Goal: Ask a question

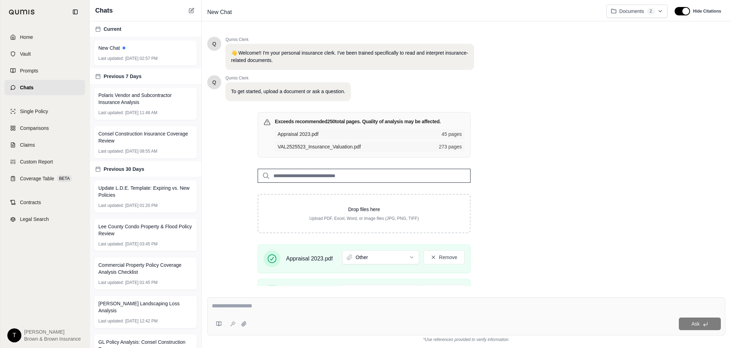
click at [270, 308] on textarea at bounding box center [466, 306] width 509 height 8
paste textarea "**********"
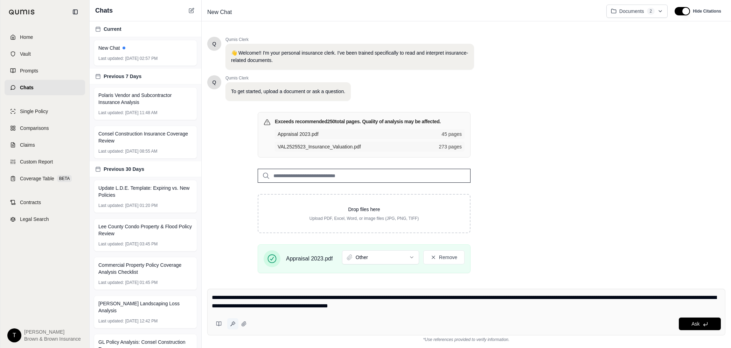
type textarea "**********"
click at [234, 324] on icon at bounding box center [233, 324] width 6 height 6
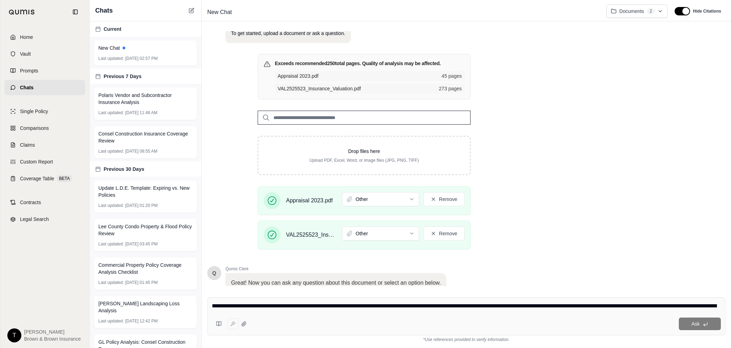
scroll to position [110, 0]
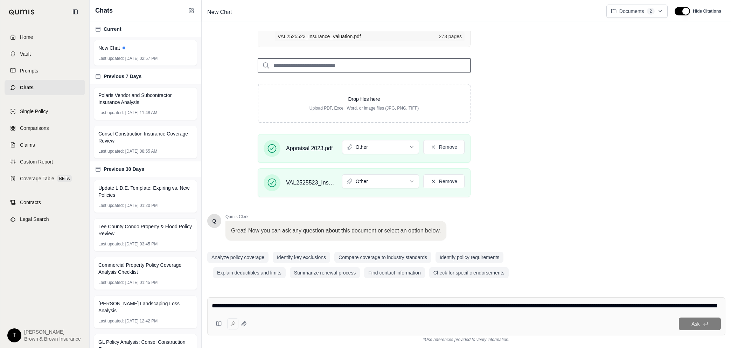
click at [284, 315] on div "**********" at bounding box center [466, 316] width 518 height 38
drag, startPoint x: 642, startPoint y: 323, endPoint x: 631, endPoint y: 318, distance: 11.6
click at [641, 323] on div "Ask" at bounding box center [486, 324] width 472 height 13
click at [631, 318] on div "Ask" at bounding box center [486, 324] width 472 height 13
click at [246, 309] on textarea "**********" at bounding box center [466, 306] width 509 height 8
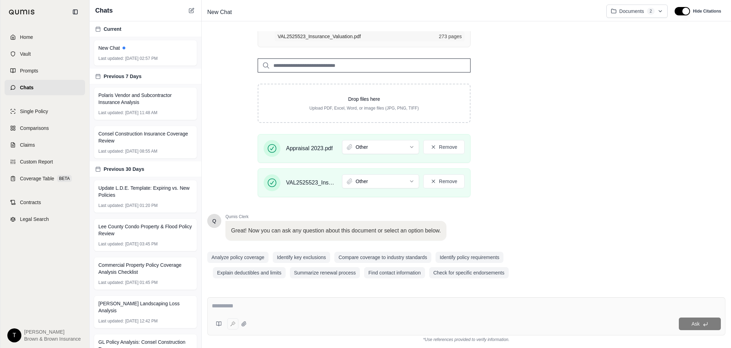
type textarea "*"
paste textarea "**********"
type textarea "**********"
drag, startPoint x: 292, startPoint y: 295, endPoint x: 188, endPoint y: 298, distance: 104.5
click at [188, 298] on div "Chats Current New Chat Last updated: [DATE] 02:57 PM Previous 7 Days Polaris Ve…" at bounding box center [411, 174] width 642 height 348
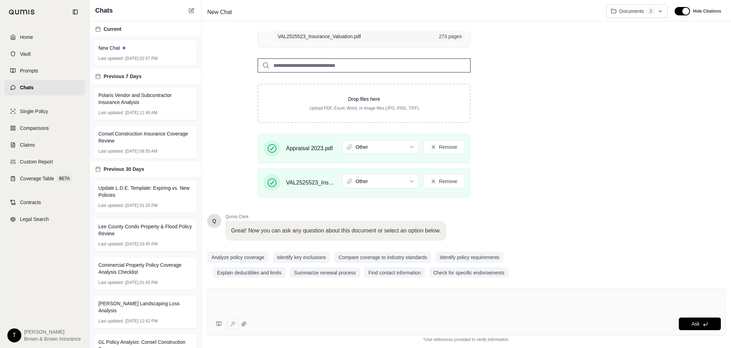
paste textarea "**********"
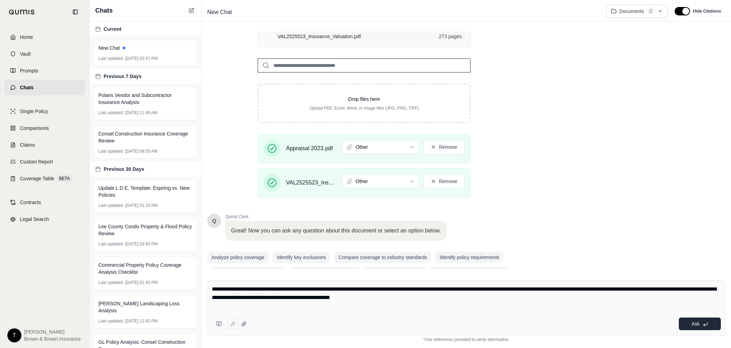
type textarea "**********"
click at [709, 324] on button "Ask" at bounding box center [700, 324] width 42 height 13
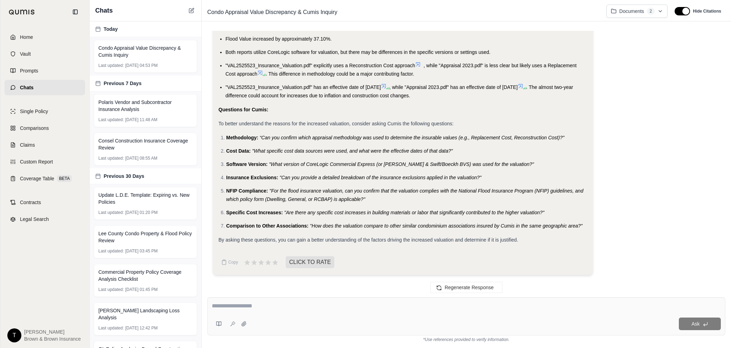
scroll to position [1018, 0]
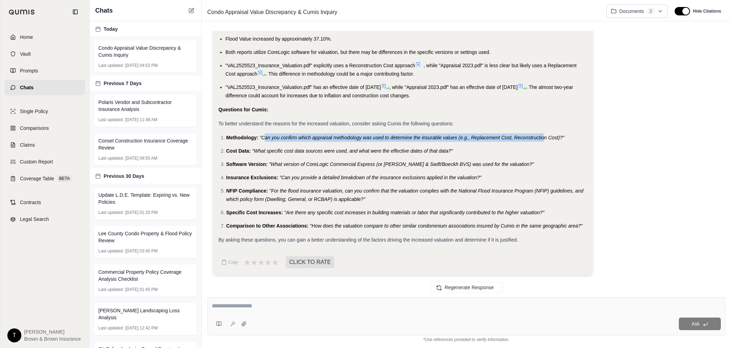
drag, startPoint x: 263, startPoint y: 138, endPoint x: 545, endPoint y: 132, distance: 281.7
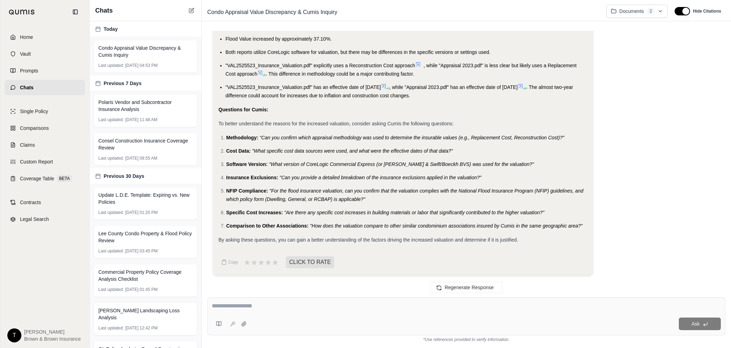
click at [323, 153] on span ""What specific cost data sources were used, and what were the effective dates o…" at bounding box center [352, 151] width 201 height 6
drag, startPoint x: 254, startPoint y: 150, endPoint x: 447, endPoint y: 147, distance: 193.0
click at [447, 147] on li "Cost Data: "What specific cost data sources were used, and what were the effect…" at bounding box center [407, 151] width 362 height 8
drag, startPoint x: 273, startPoint y: 190, endPoint x: 358, endPoint y: 192, distance: 85.2
click at [358, 192] on span ""For the flood insurance valuation, can you confirm that the valuation complies…" at bounding box center [404, 195] width 357 height 14
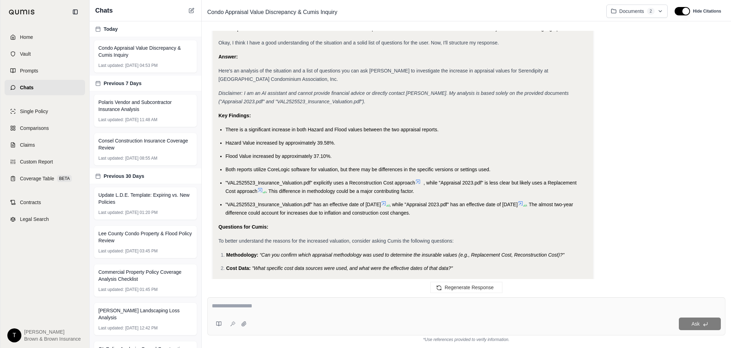
scroll to position [886, 0]
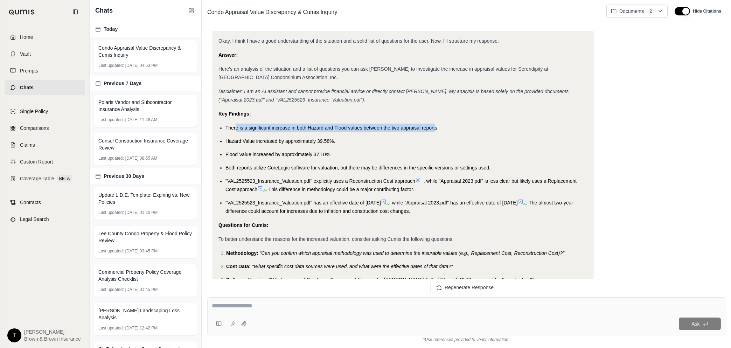
drag, startPoint x: 235, startPoint y: 144, endPoint x: 435, endPoint y: 140, distance: 200.1
click at [435, 132] on li "There is a significant increase in both Hazard and Flood values between the two…" at bounding box center [407, 128] width 362 height 8
drag, startPoint x: 435, startPoint y: 140, endPoint x: 341, endPoint y: 161, distance: 96.2
click at [341, 145] on li "Hazard Value increased by approximately 39.58%." at bounding box center [407, 141] width 362 height 8
drag, startPoint x: 231, startPoint y: 147, endPoint x: 424, endPoint y: 144, distance: 193.4
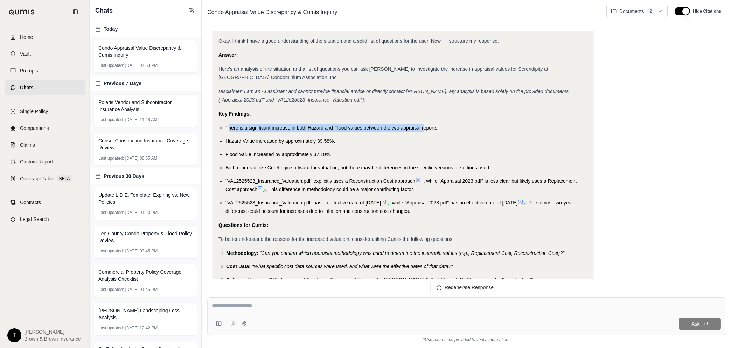
click at [424, 132] on li "There is a significant increase in both Hazard and Flood values between the two…" at bounding box center [407, 128] width 362 height 8
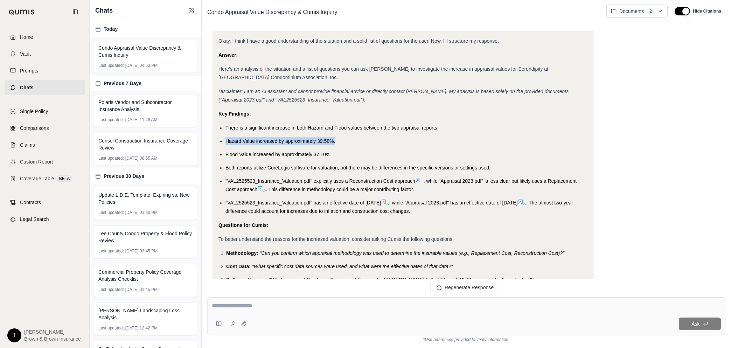
drag, startPoint x: 230, startPoint y: 156, endPoint x: 353, endPoint y: 155, distance: 123.3
click at [353, 155] on ul "There is a significant increase in both Hazard and Flood values between the two…" at bounding box center [403, 170] width 369 height 92
drag, startPoint x: 353, startPoint y: 155, endPoint x: 359, endPoint y: 160, distance: 8.2
click at [359, 145] on li "Hazard Value increased by approximately 39.58%." at bounding box center [407, 141] width 362 height 8
drag, startPoint x: 226, startPoint y: 171, endPoint x: 355, endPoint y: 166, distance: 129.7
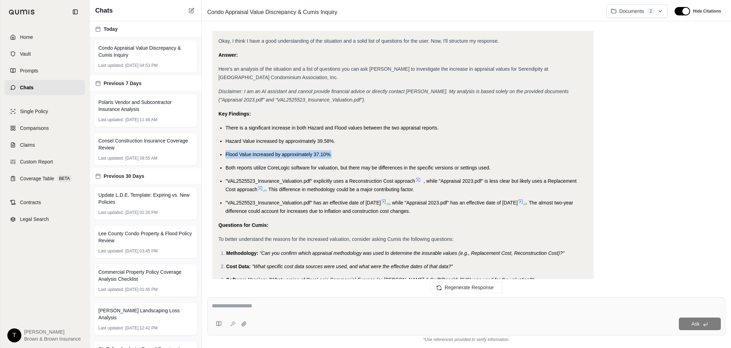
click at [355, 166] on ul "There is a significant increase in both Hazard and Flood values between the two…" at bounding box center [403, 170] width 369 height 92
drag, startPoint x: 355, startPoint y: 166, endPoint x: 314, endPoint y: 204, distance: 55.8
click at [322, 192] on span ". This difference in methodology could be a major contributing factor." at bounding box center [340, 190] width 149 height 6
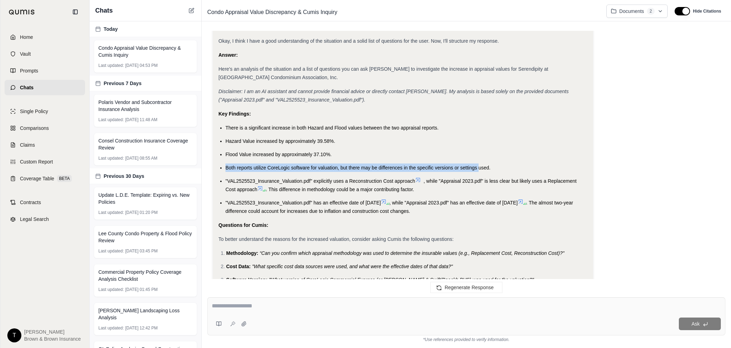
drag, startPoint x: 226, startPoint y: 185, endPoint x: 479, endPoint y: 184, distance: 253.3
click at [479, 171] on span "Both reports utilize CoreLogic software for valuation, but there may be differe…" at bounding box center [358, 168] width 265 height 6
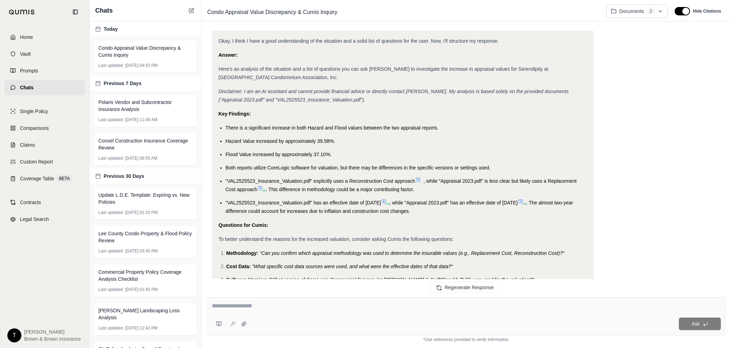
drag, startPoint x: 479, startPoint y: 184, endPoint x: 455, endPoint y: 208, distance: 33.9
click at [463, 194] on li ""VAL2525523_Insurance_Valuation.pdf" explicitly uses a Reconstruction Cost appr…" at bounding box center [407, 185] width 362 height 17
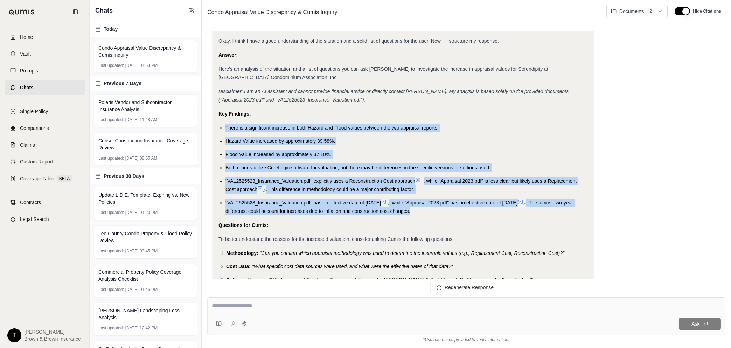
drag, startPoint x: 460, startPoint y: 227, endPoint x: 220, endPoint y: 143, distance: 253.8
click at [220, 143] on ul "There is a significant increase in both Hazard and Flood values between the two…" at bounding box center [403, 170] width 369 height 92
drag, startPoint x: 220, startPoint y: 143, endPoint x: 252, endPoint y: 144, distance: 31.9
copy ul "There is a significant increase in both Hazard and Flood values between the two…"
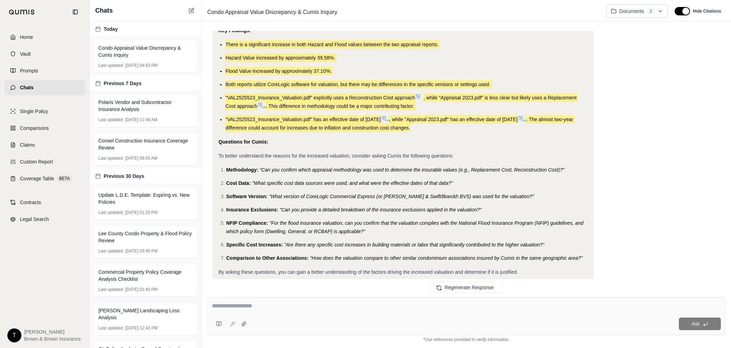
scroll to position [974, 0]
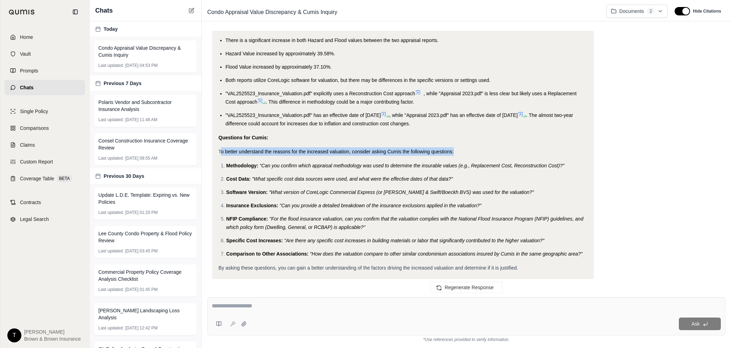
drag, startPoint x: 220, startPoint y: 169, endPoint x: 459, endPoint y: 165, distance: 238.2
click at [459, 156] on div "To better understand the reasons for the increased valuation, consider asking C…" at bounding box center [403, 151] width 369 height 8
click at [302, 170] on li "Methodology: “Can you confirm which appraisal methodology was used to determine…" at bounding box center [407, 165] width 362 height 8
click at [262, 169] on span "“Can you confirm which appraisal methodology was used to determine the insurabl…" at bounding box center [412, 166] width 305 height 6
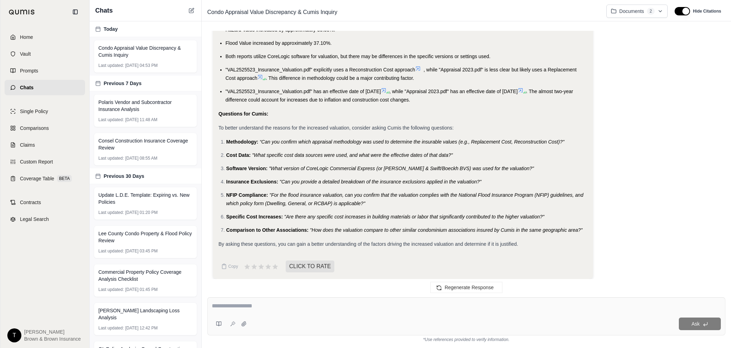
scroll to position [1018, 0]
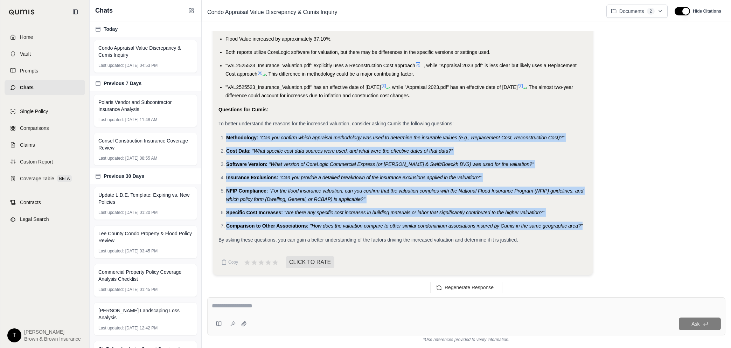
drag, startPoint x: 583, startPoint y: 224, endPoint x: 224, endPoint y: 131, distance: 371.6
drag, startPoint x: 224, startPoint y: 131, endPoint x: 231, endPoint y: 137, distance: 9.0
copy ol "Loremipsumd: “Sit ame consect adipi elitseddo eiusmodtemp inc utla et doloremag…"
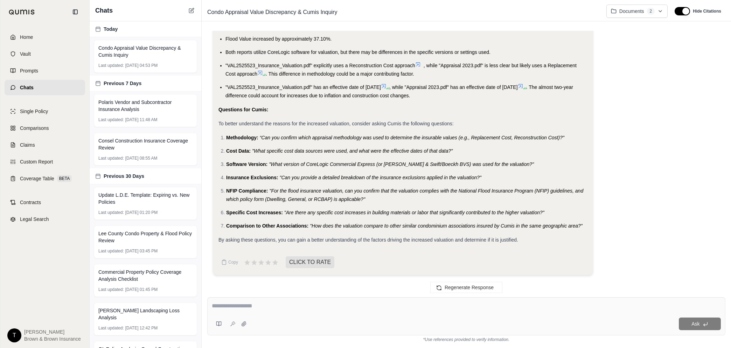
click at [267, 303] on textarea at bounding box center [466, 306] width 509 height 8
paste textarea "**********"
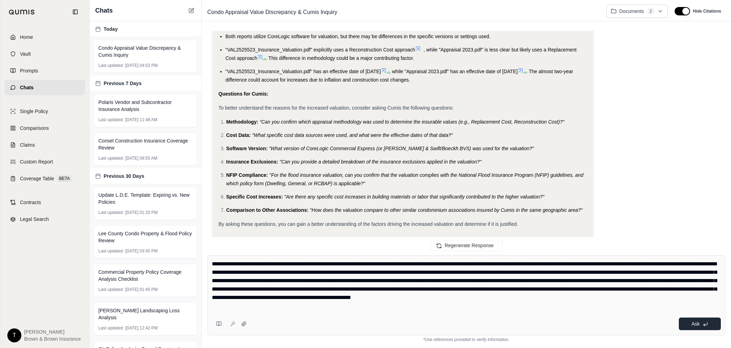
type textarea "**********"
click at [697, 325] on span "Ask" at bounding box center [696, 324] width 8 height 6
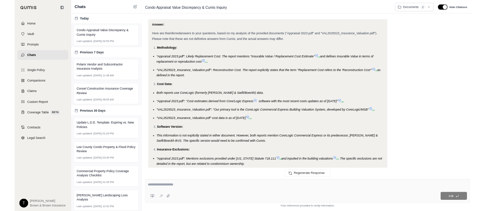
scroll to position [2098, 0]
